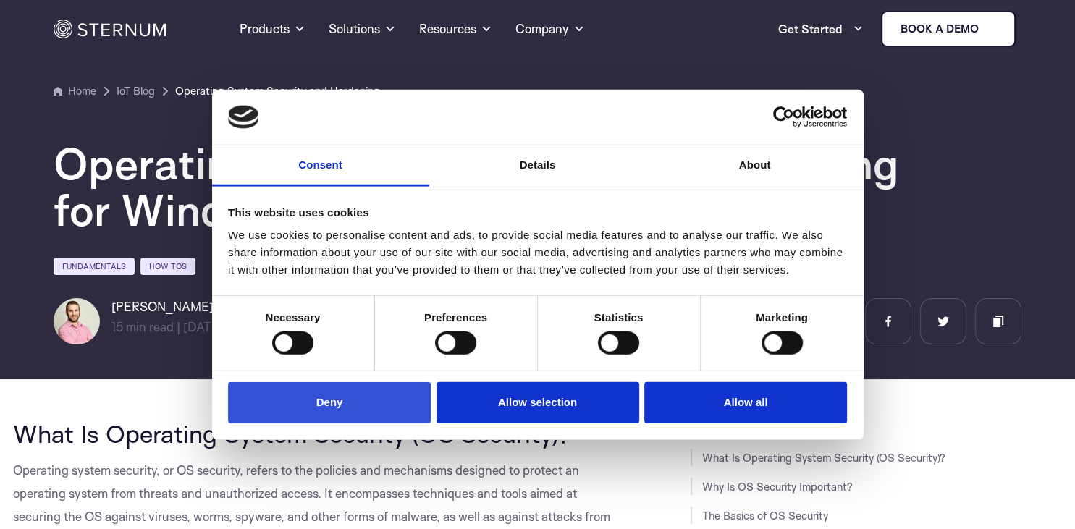
click at [412, 407] on button "Deny" at bounding box center [329, 402] width 203 height 41
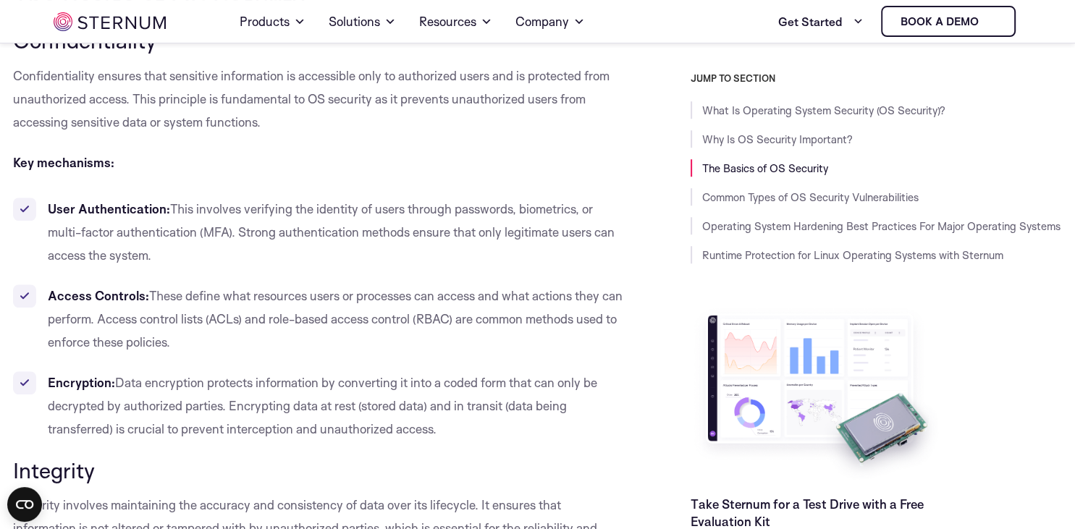
scroll to position [984, 0]
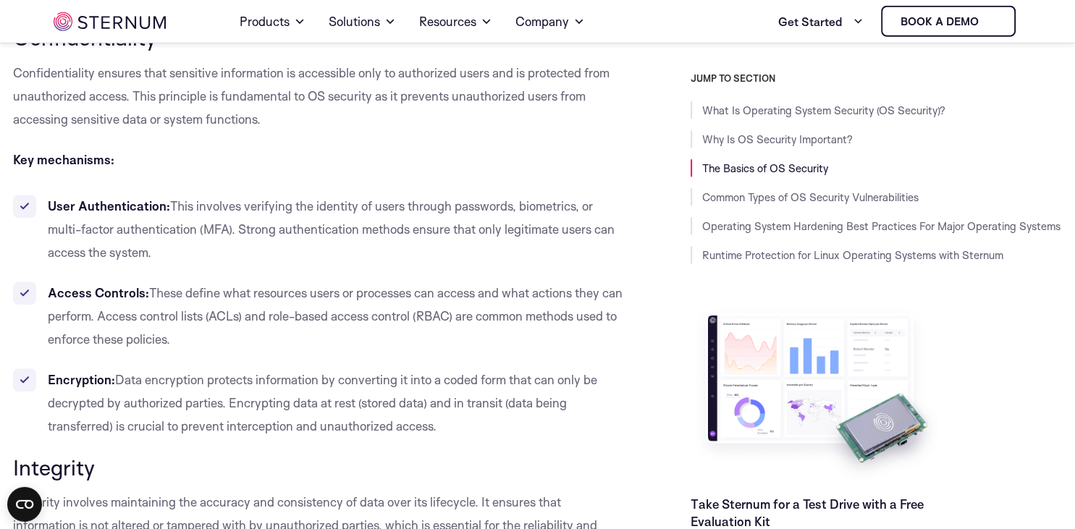
drag, startPoint x: 44, startPoint y: 207, endPoint x: 169, endPoint y: 254, distance: 133.8
click at [169, 254] on li "User Authentication: This involves verifying the identity of users through pass…" at bounding box center [319, 230] width 613 height 70
copy li "User Authentication: This involves verifying the identity of users through pass…"
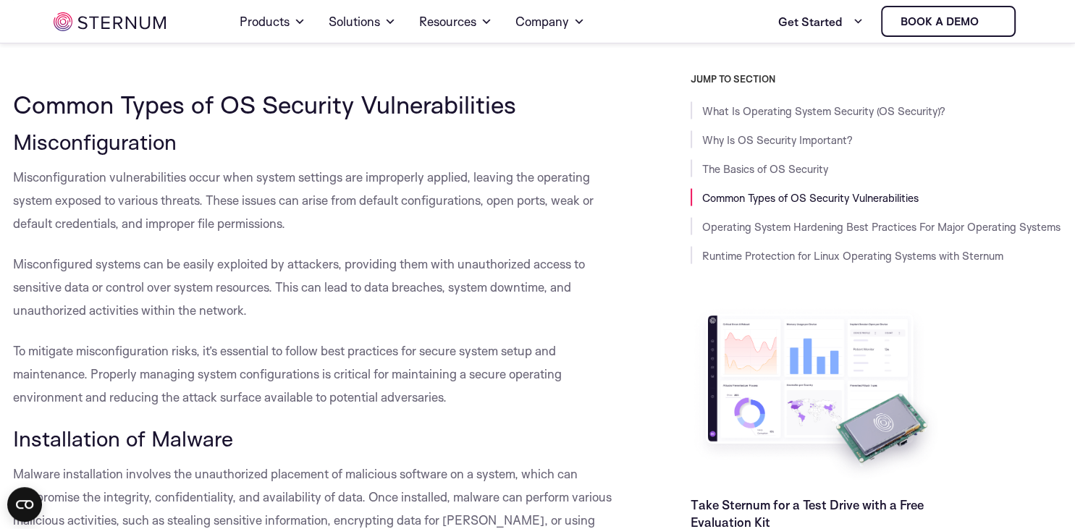
scroll to position [2763, 0]
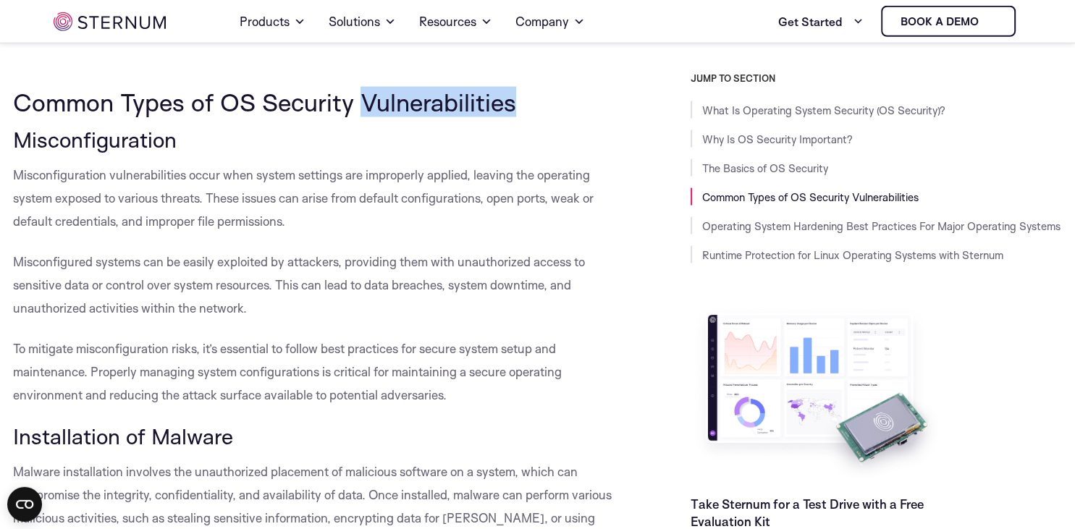
drag, startPoint x: 366, startPoint y: 106, endPoint x: 524, endPoint y: 98, distance: 158.1
click at [524, 98] on h2 "Common Types of OS Security Vulnerabilities" at bounding box center [319, 102] width 613 height 28
drag, startPoint x: 189, startPoint y: 177, endPoint x: 216, endPoint y: 175, distance: 26.9
click at [216, 175] on span "Misconfiguration vulnerabilities occur when system settings are improperly appl…" at bounding box center [303, 198] width 581 height 62
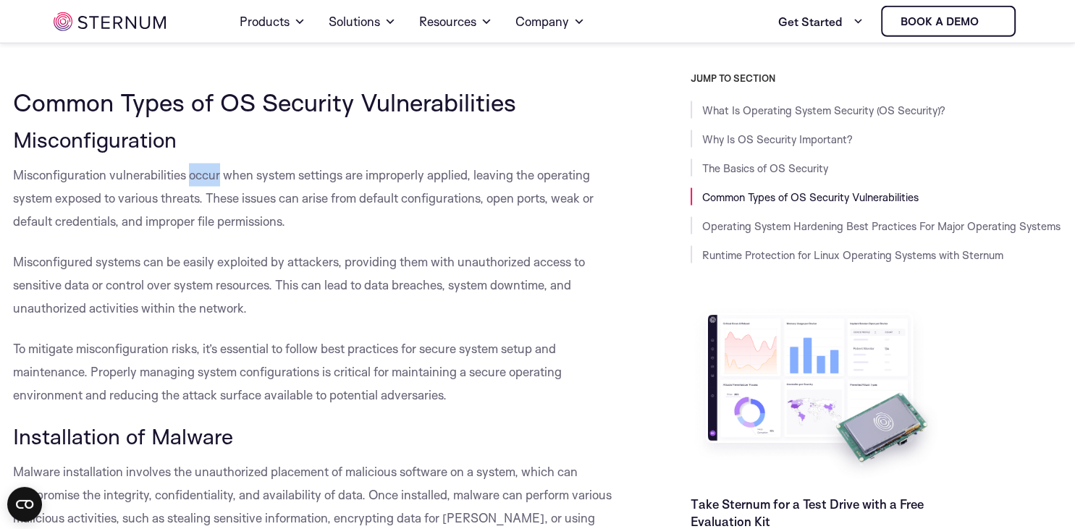
drag, startPoint x: 220, startPoint y: 175, endPoint x: 189, endPoint y: 176, distance: 31.2
click at [189, 176] on span "Misconfiguration vulnerabilities occur when system settings are improperly appl…" at bounding box center [303, 198] width 581 height 62
